Goal: Information Seeking & Learning: Learn about a topic

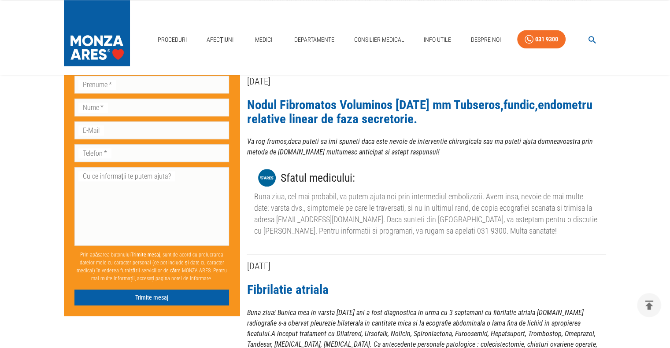
scroll to position [1013, 0]
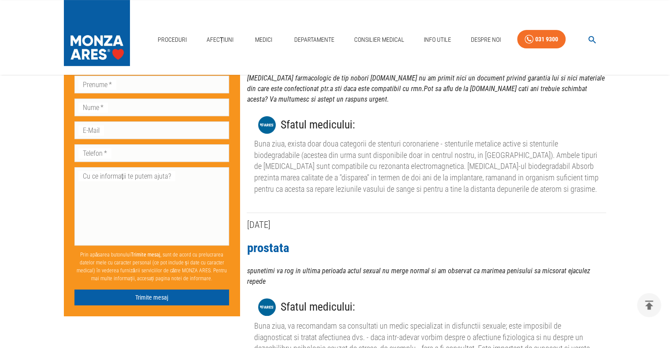
scroll to position [176, 0]
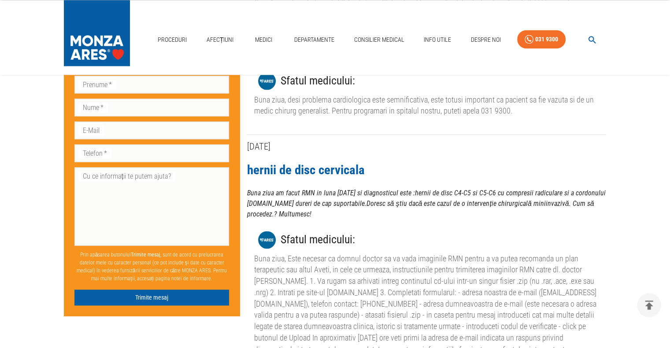
scroll to position [1233, 0]
